Goal: Task Accomplishment & Management: Manage account settings

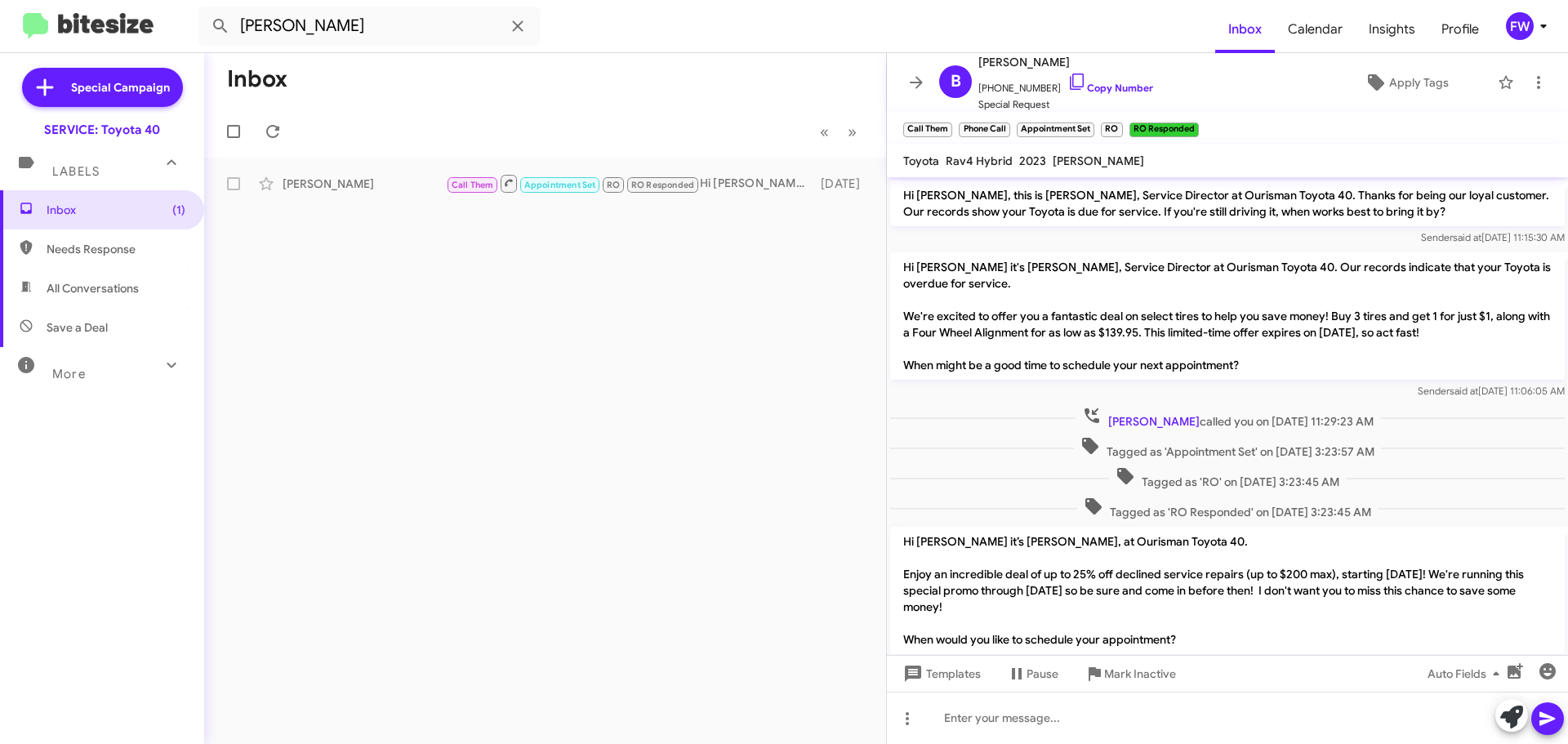
scroll to position [51, 0]
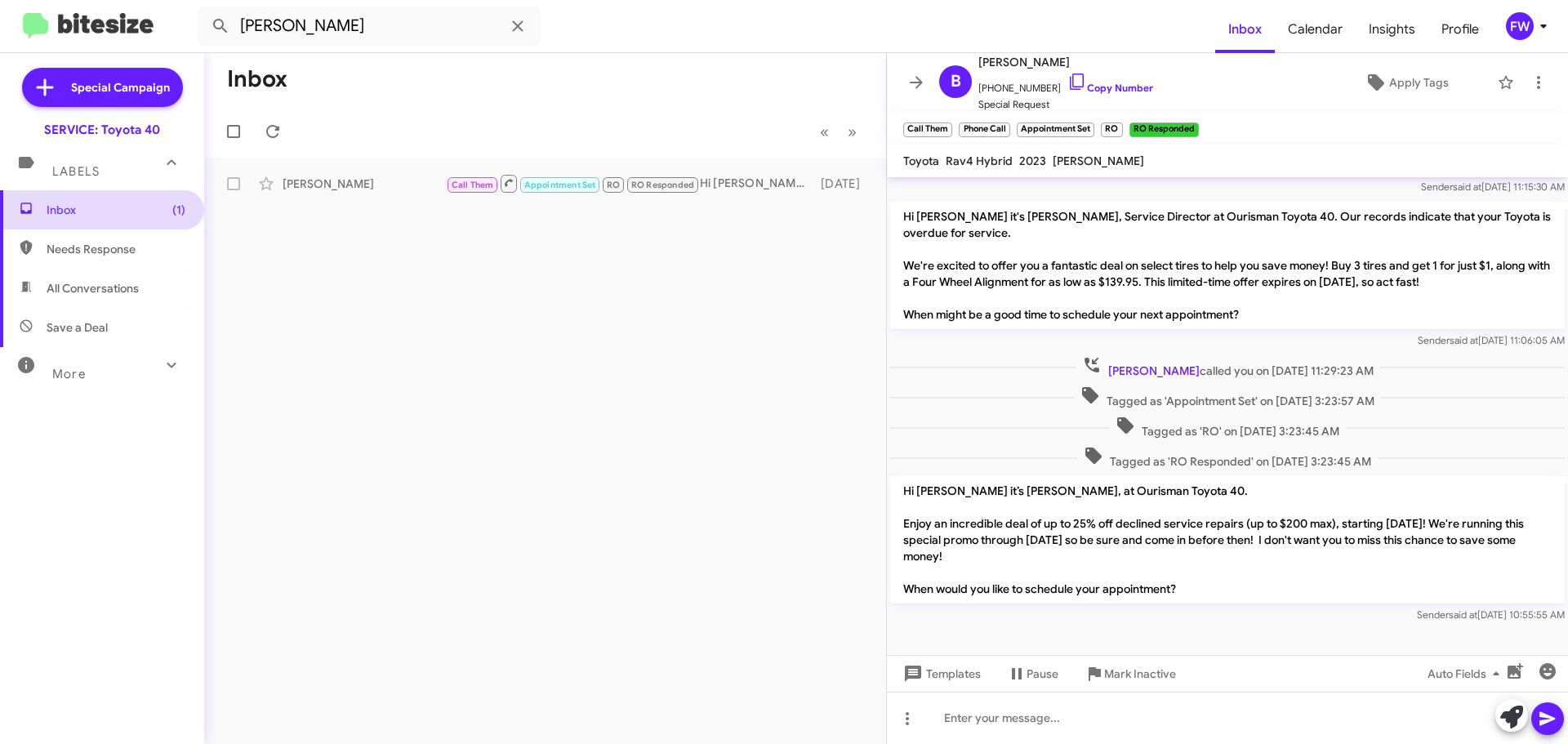
click at [112, 205] on span "Inbox (1)" at bounding box center [116, 209] width 139 height 16
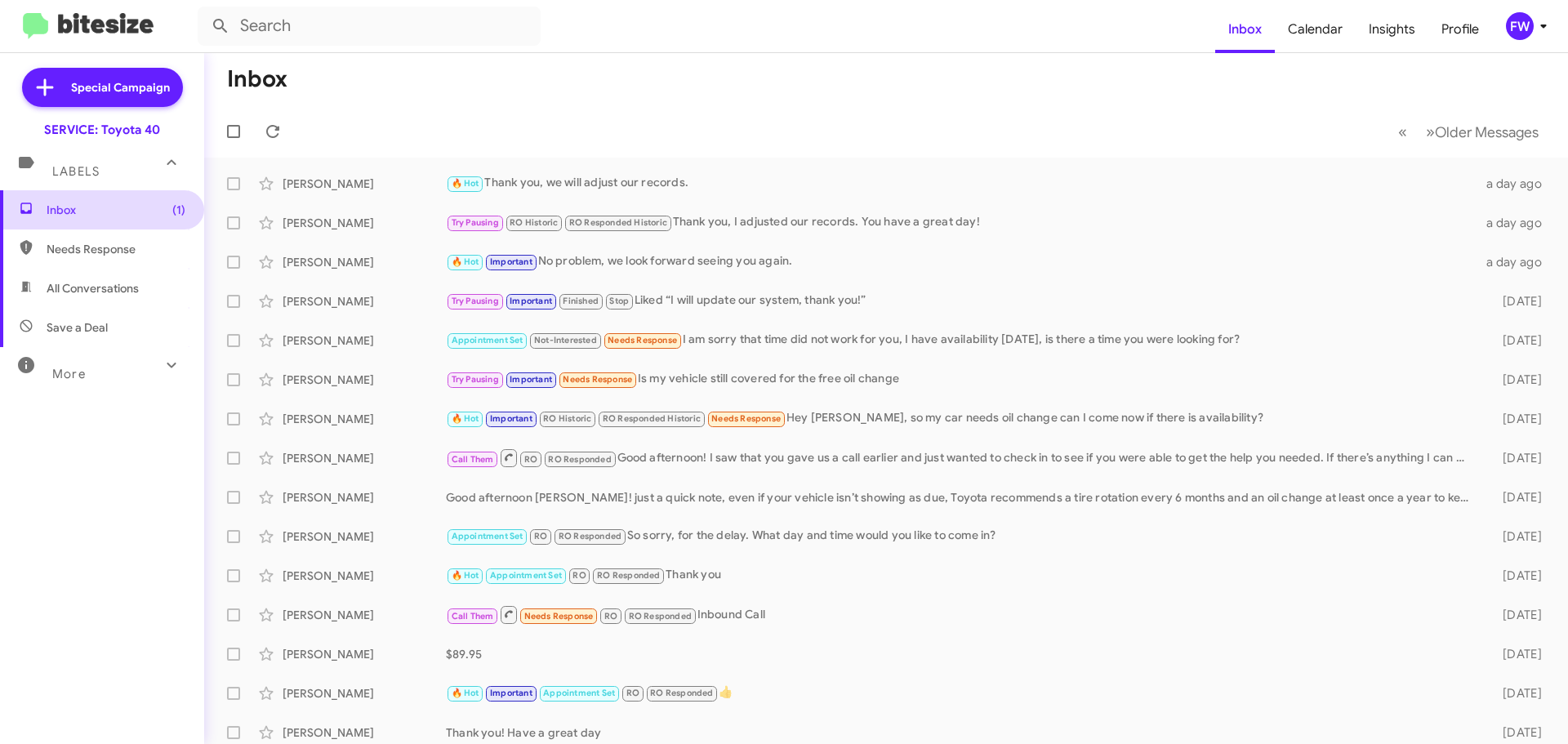
click at [150, 208] on span "Inbox (1)" at bounding box center [116, 209] width 139 height 16
click at [136, 215] on span "Inbox (1)" at bounding box center [116, 209] width 139 height 16
click at [69, 209] on span "Inbox (1)" at bounding box center [116, 209] width 139 height 16
click at [173, 203] on span "(1)" at bounding box center [179, 209] width 13 height 16
click at [237, 128] on span at bounding box center [234, 131] width 13 height 13
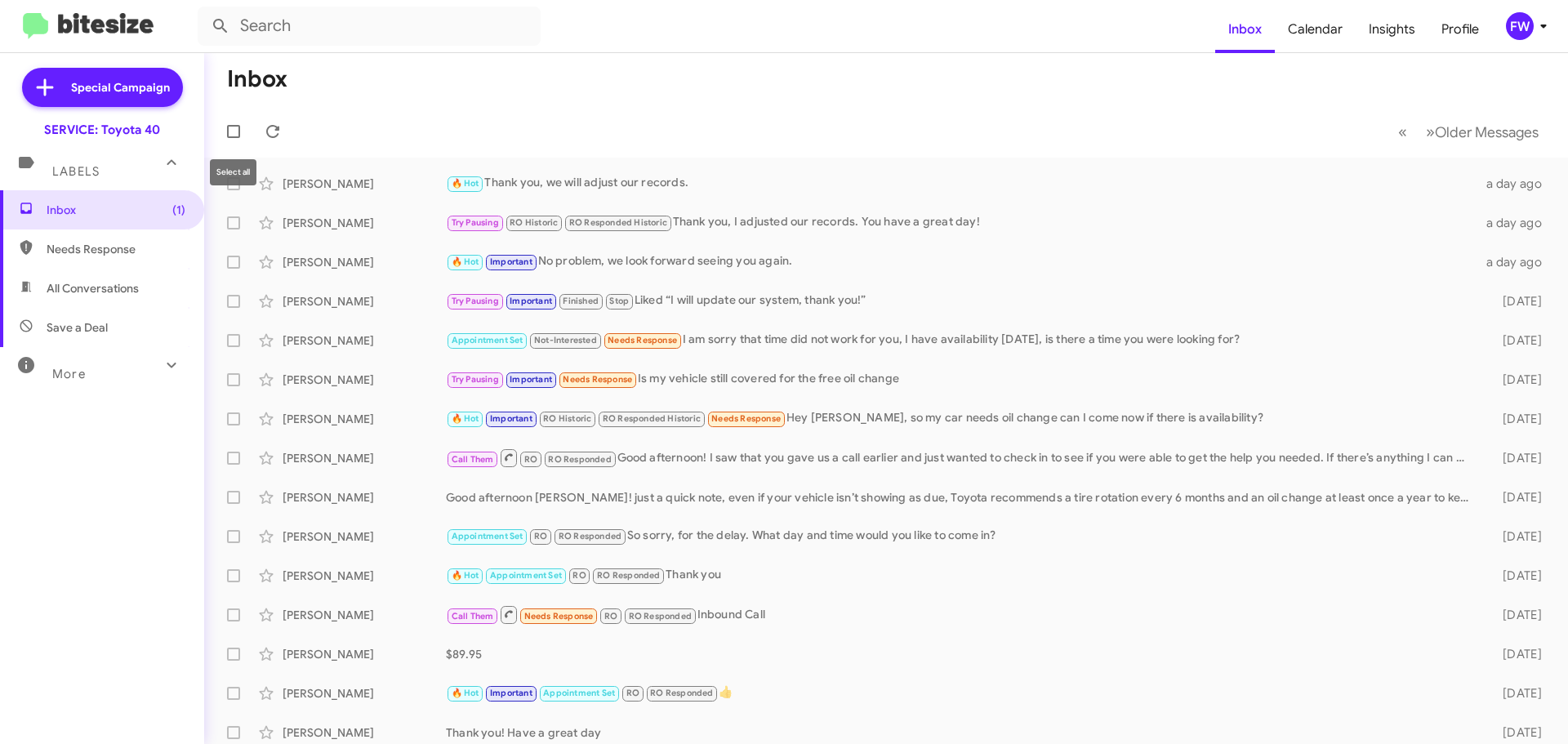
click at [234, 138] on input "checkbox" at bounding box center [233, 138] width 1 height 1
checkbox input "true"
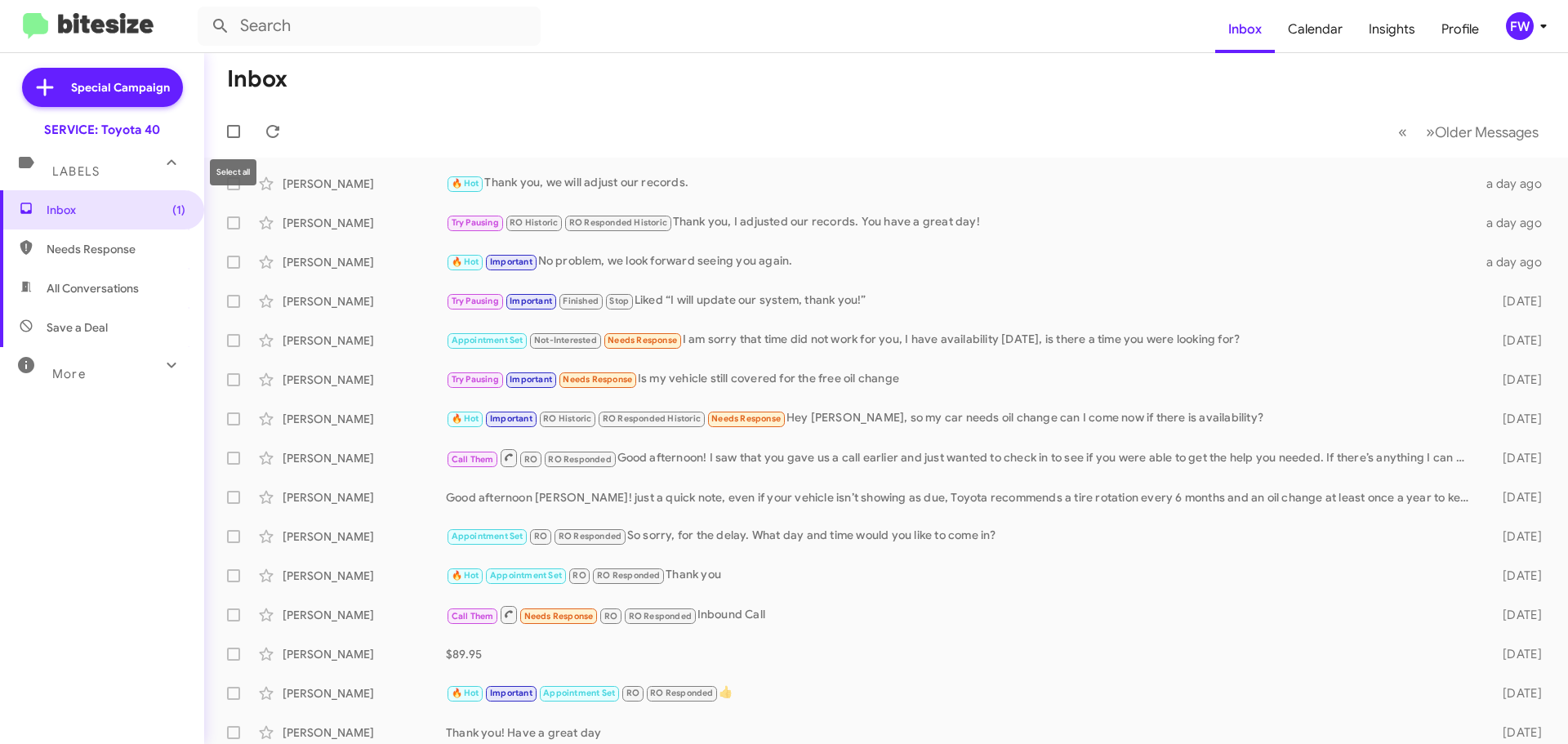
checkbox input "true"
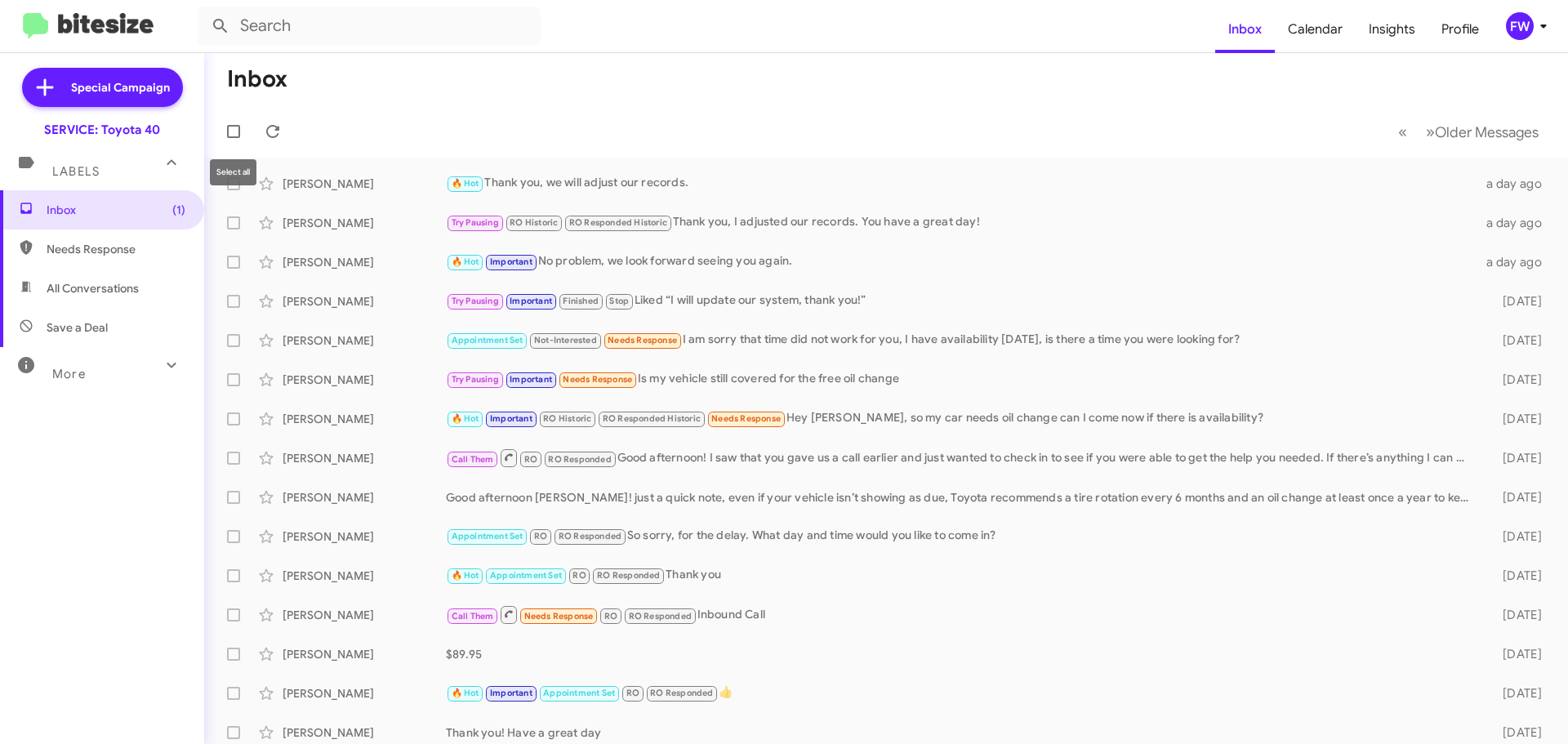
checkbox input "true"
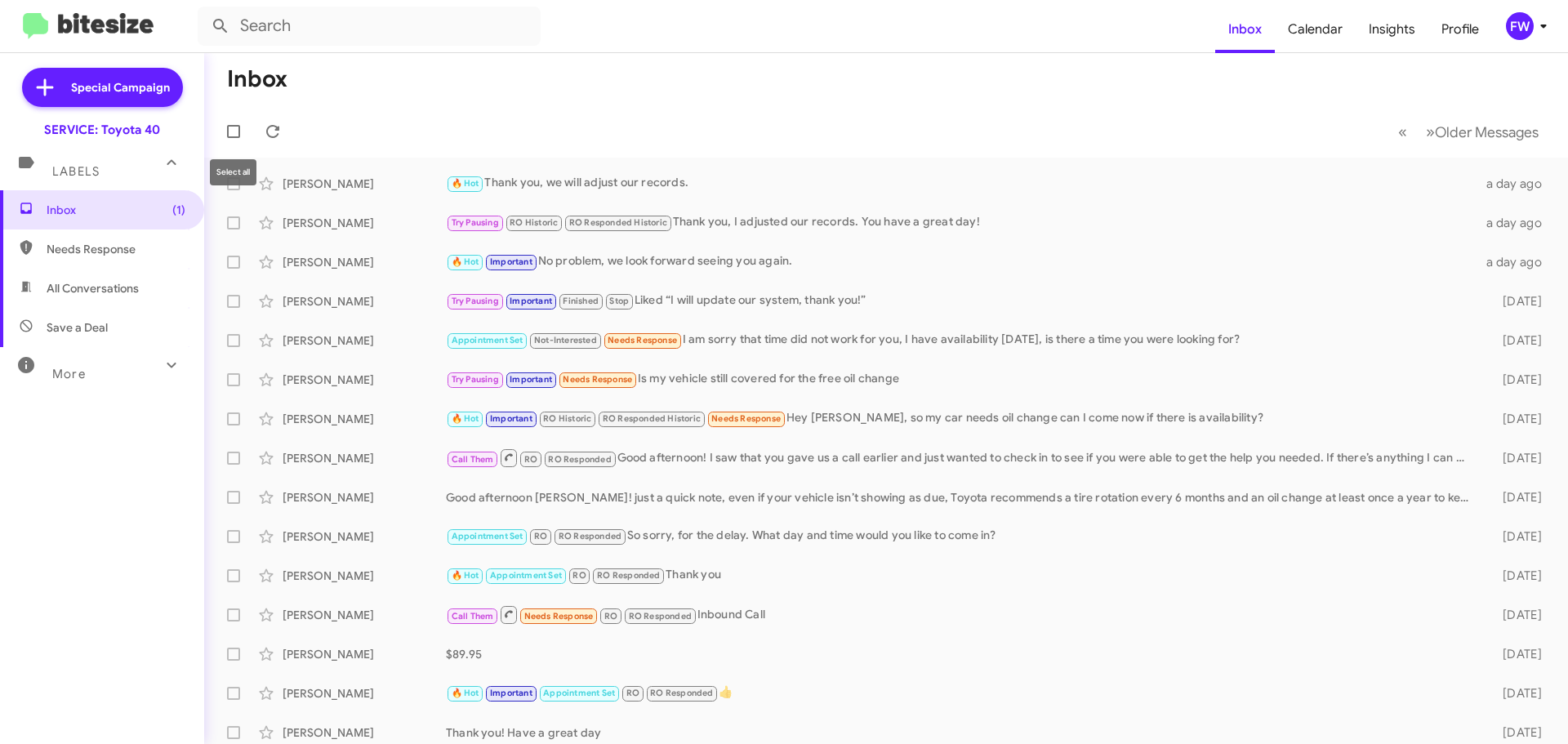
checkbox input "true"
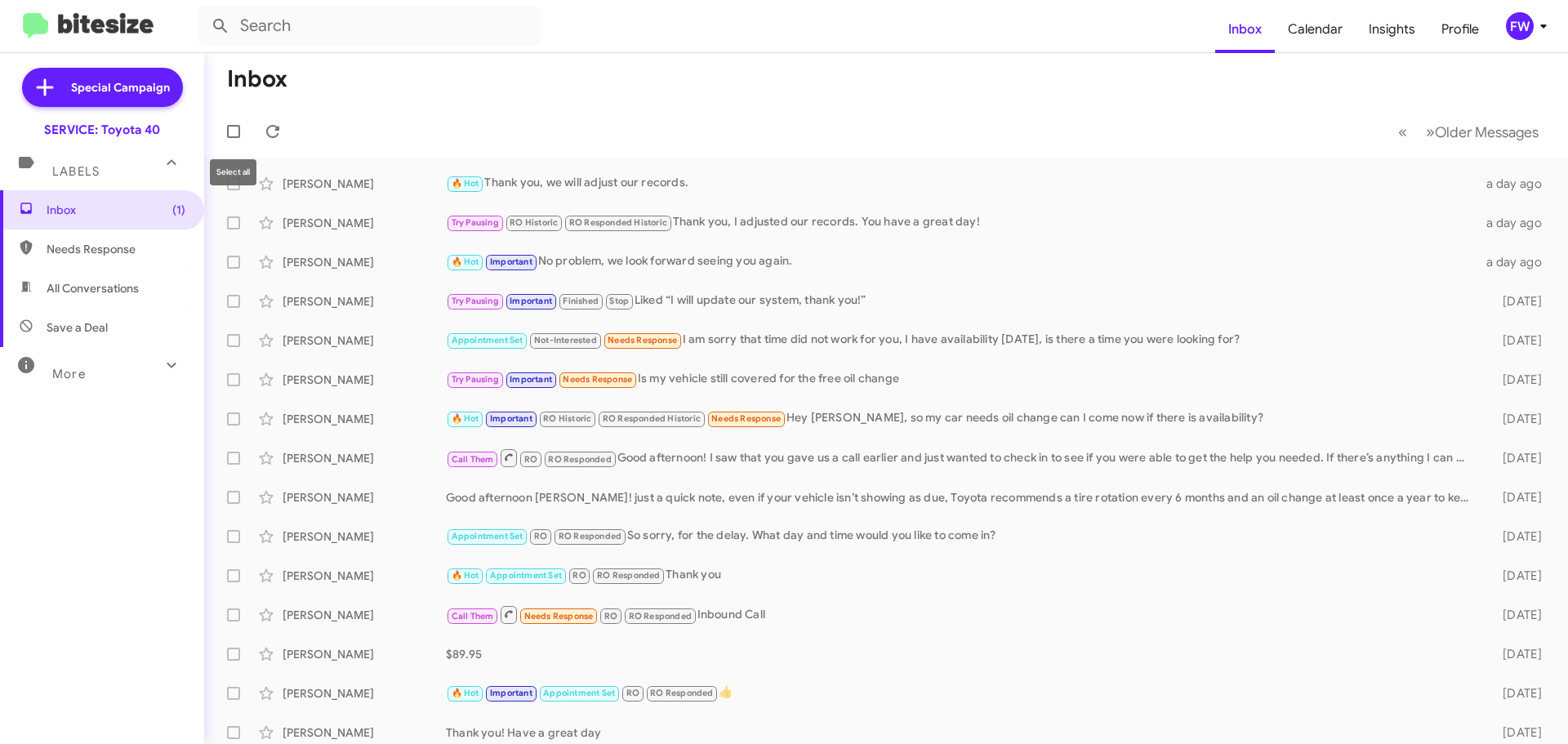
checkbox input "true"
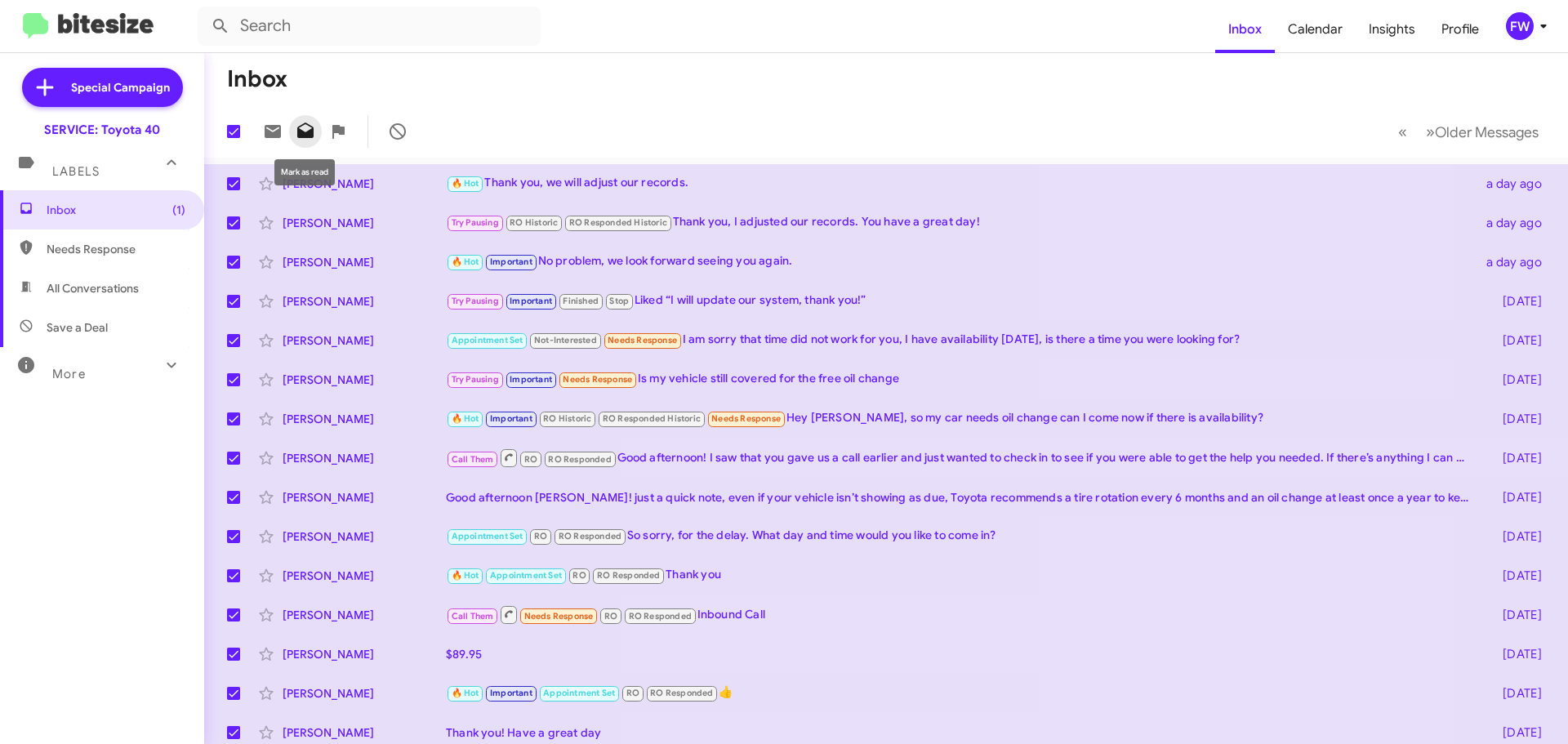
click at [308, 128] on icon at bounding box center [305, 131] width 19 height 19
click at [303, 129] on icon at bounding box center [305, 131] width 19 height 19
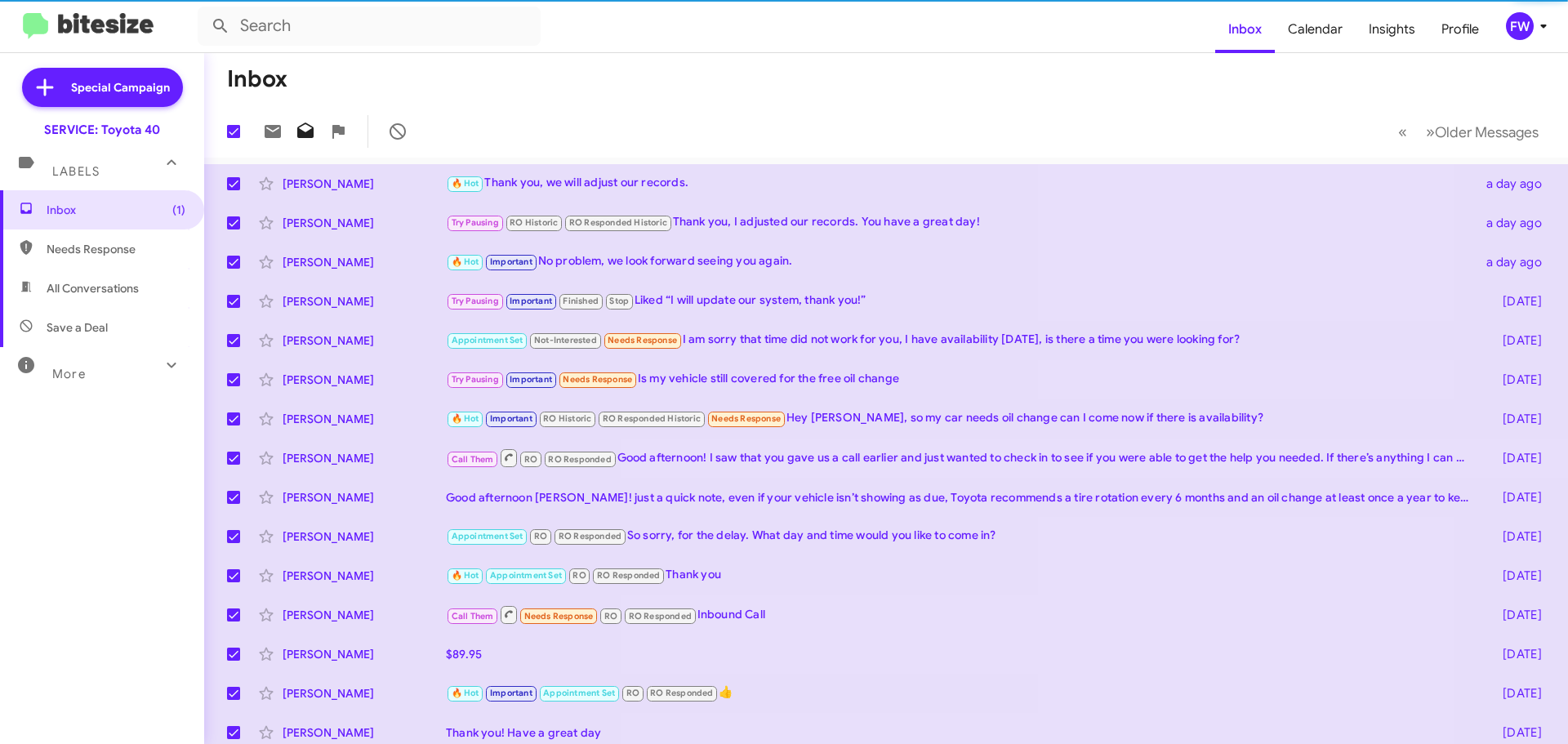
click at [303, 129] on icon at bounding box center [305, 131] width 19 height 19
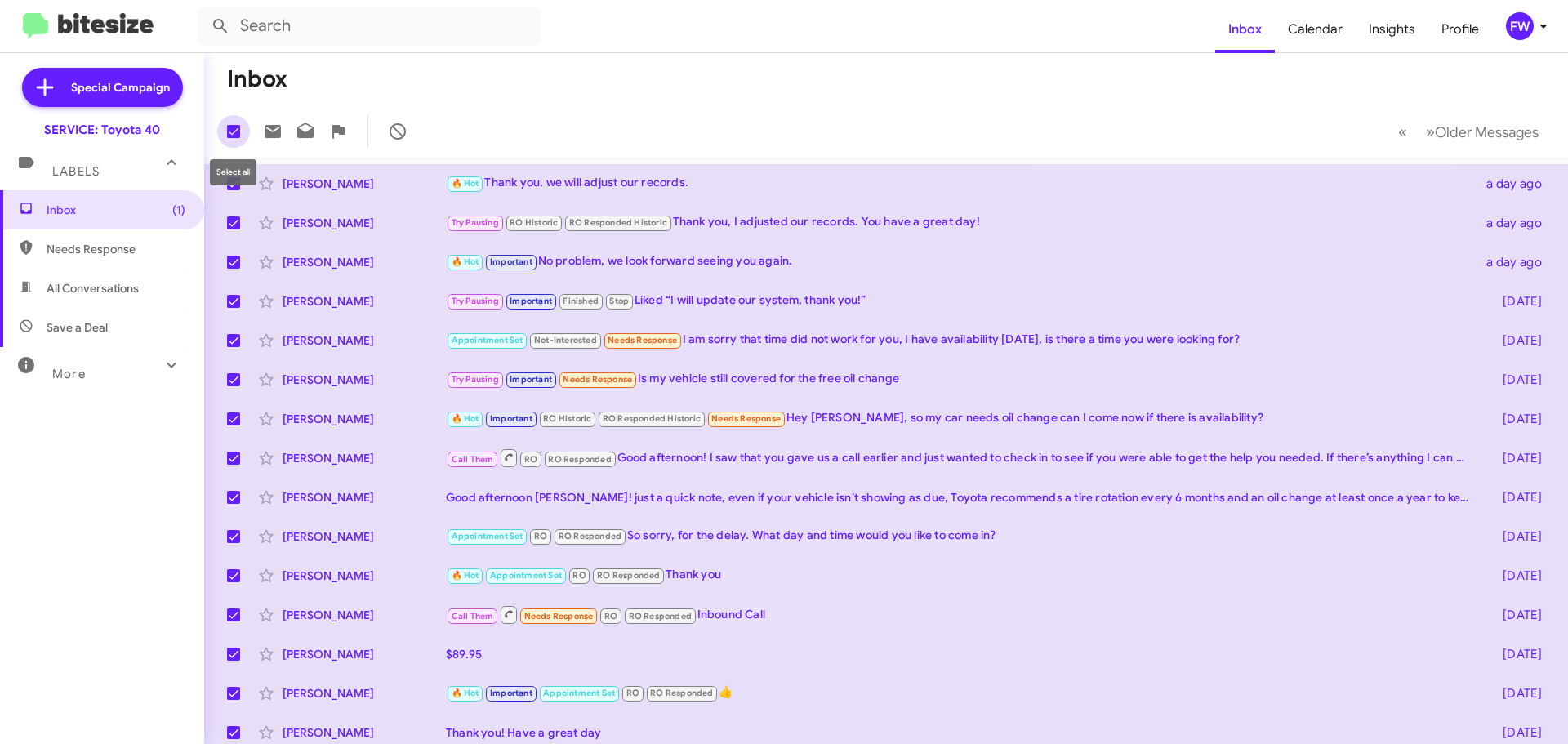
click at [233, 133] on span at bounding box center [234, 131] width 13 height 13
click at [233, 138] on input "checkbox" at bounding box center [233, 138] width 1 height 1
checkbox input "false"
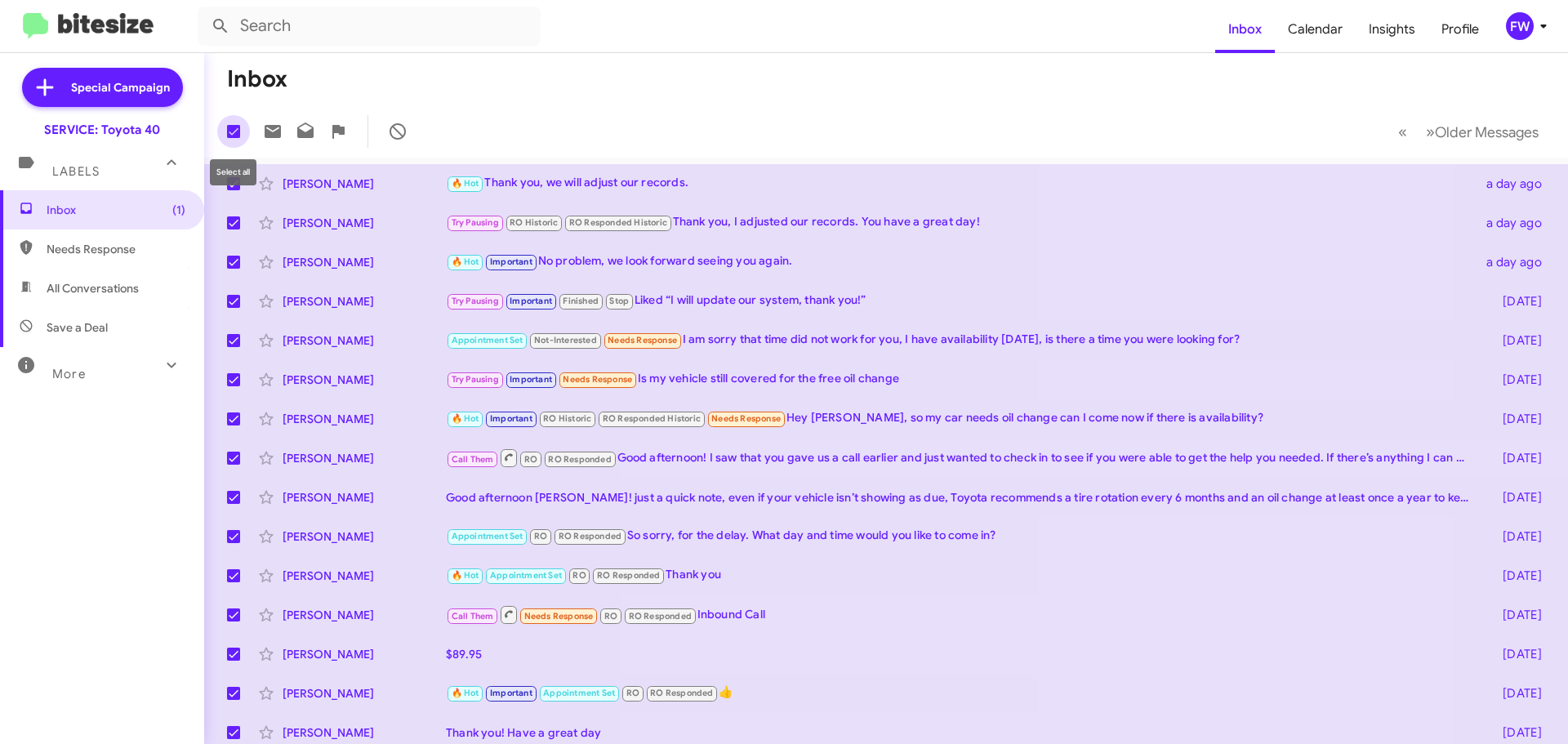
checkbox input "false"
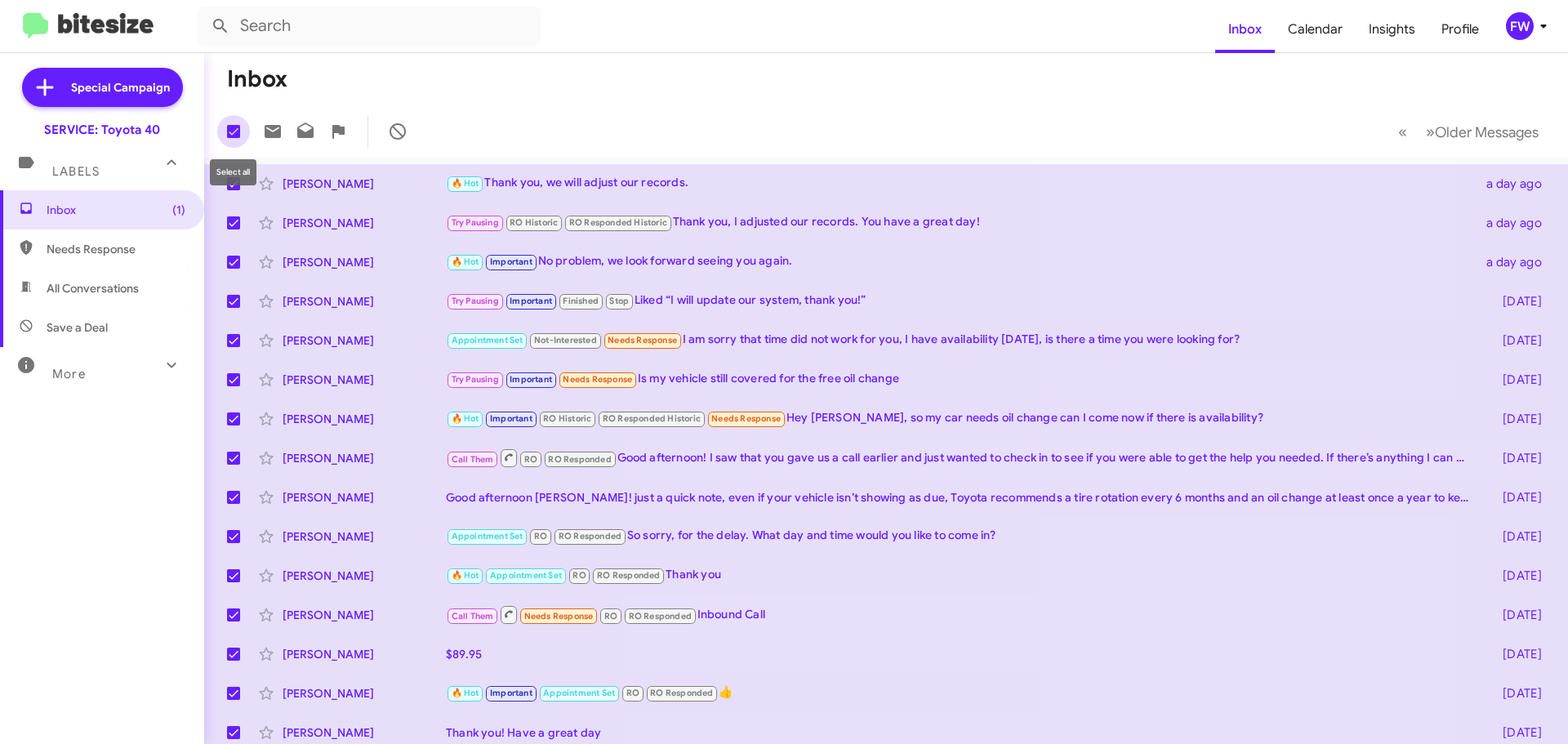
checkbox input "false"
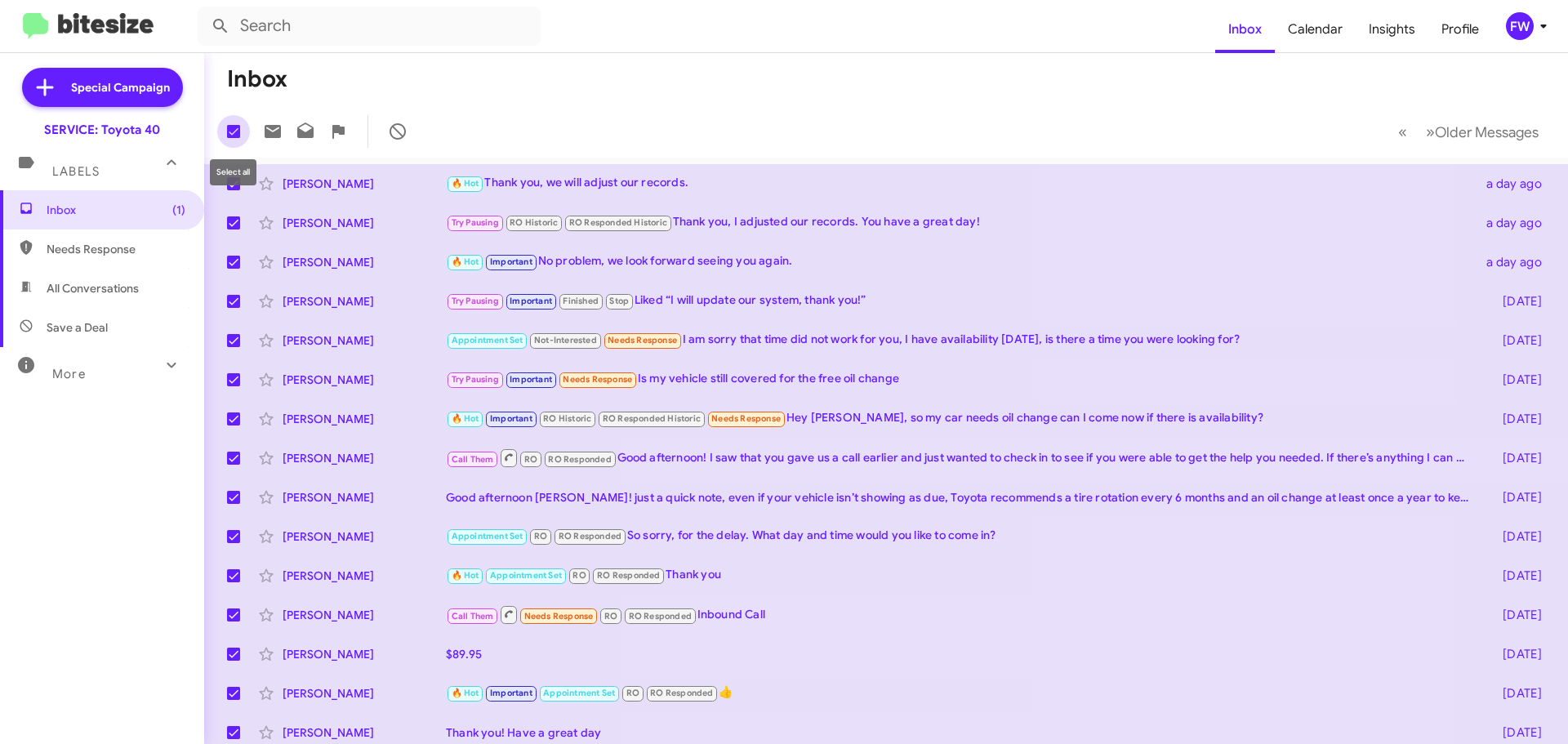
checkbox input "false"
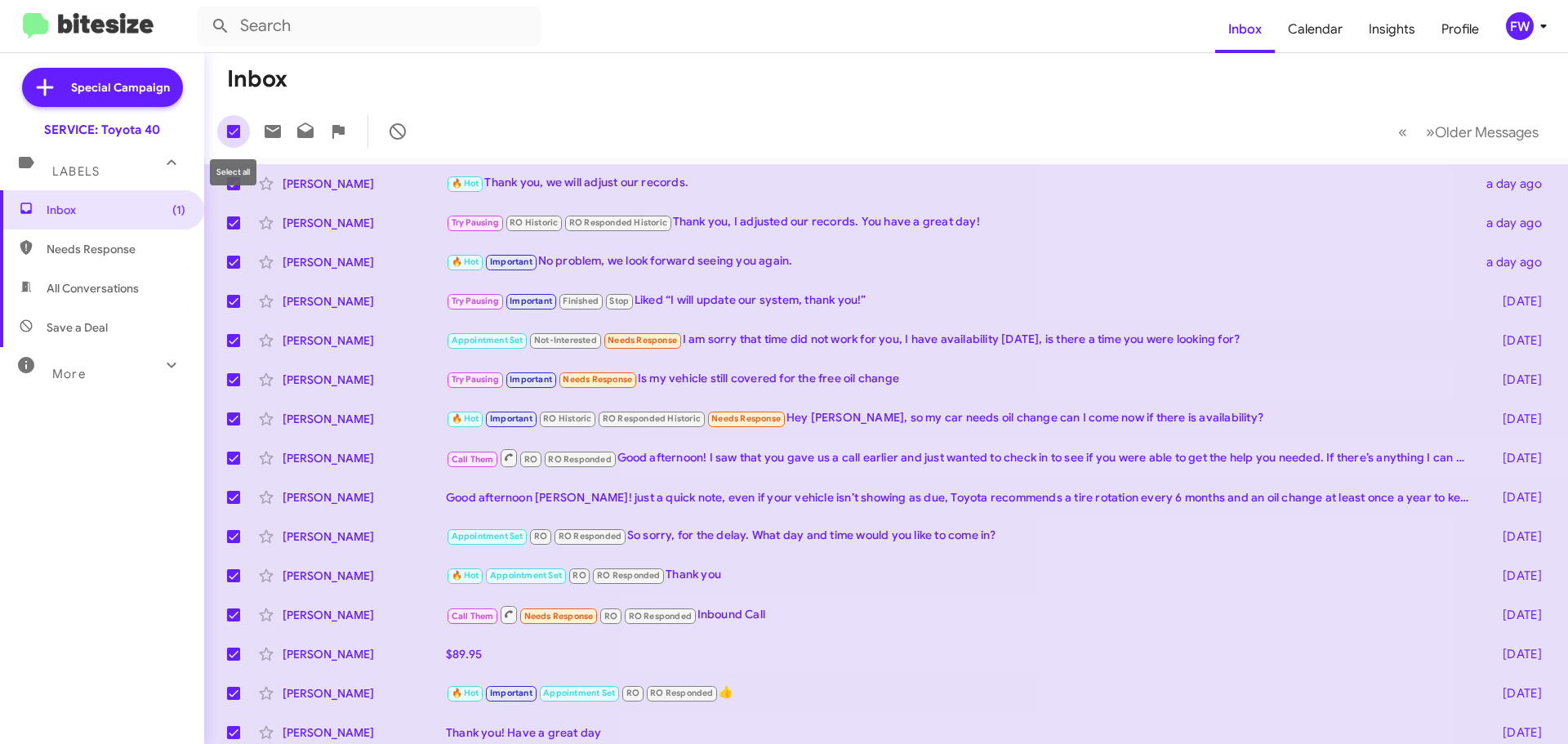
checkbox input "false"
